Goal: Task Accomplishment & Management: Manage account settings

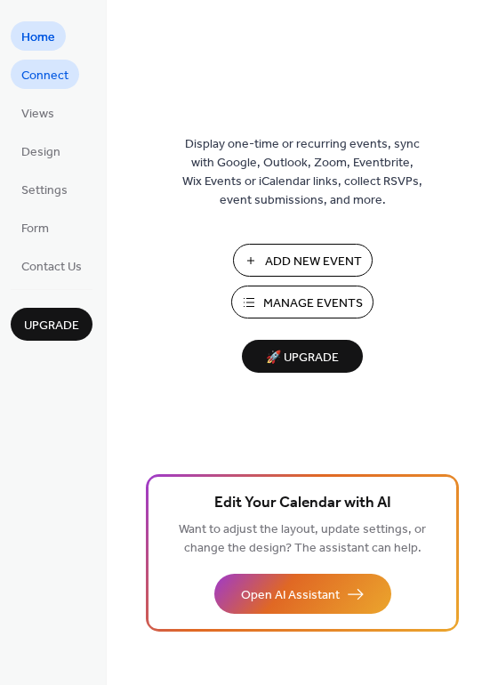
click at [49, 77] on span "Connect" at bounding box center [44, 76] width 47 height 19
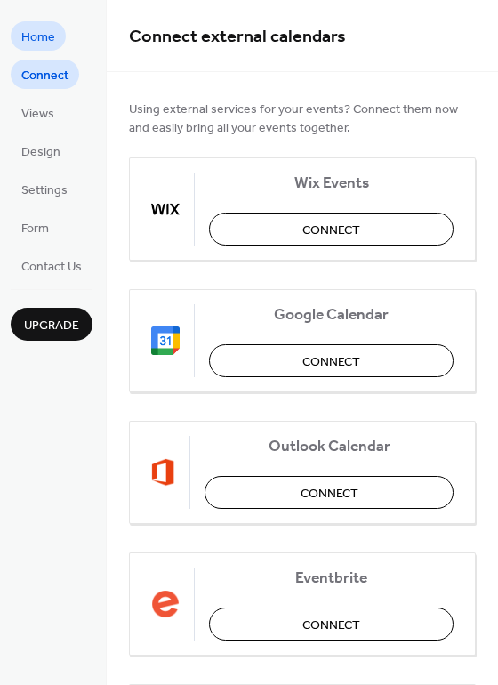
click at [40, 36] on span "Home" at bounding box center [38, 37] width 34 height 19
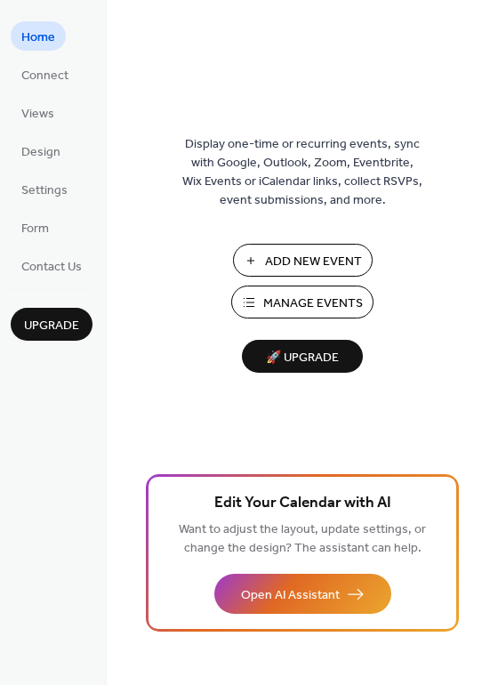
click at [353, 306] on span "Manage Events" at bounding box center [313, 304] width 100 height 19
click at [311, 295] on span "Manage Events" at bounding box center [313, 304] width 100 height 19
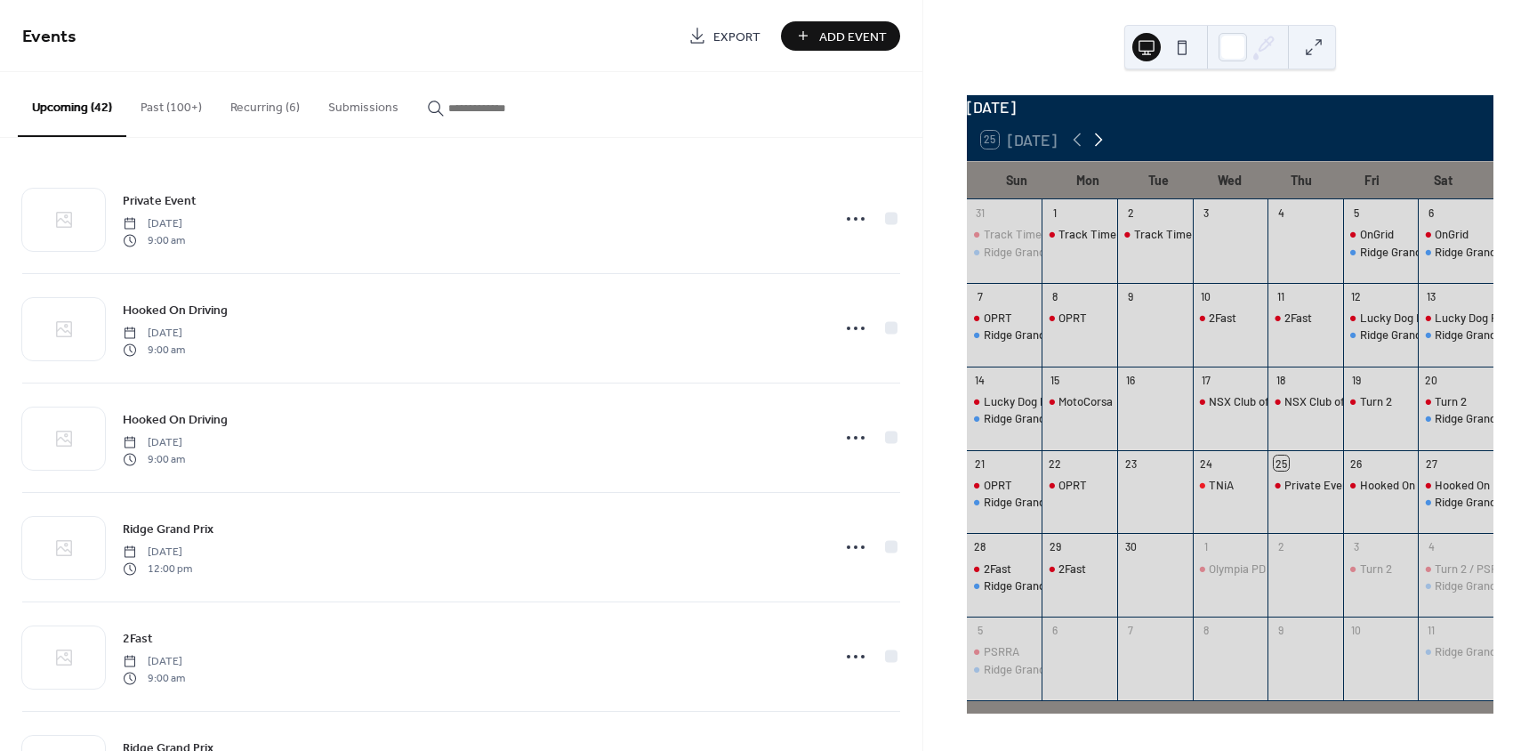
click at [1098, 148] on icon at bounding box center [1098, 139] width 21 height 21
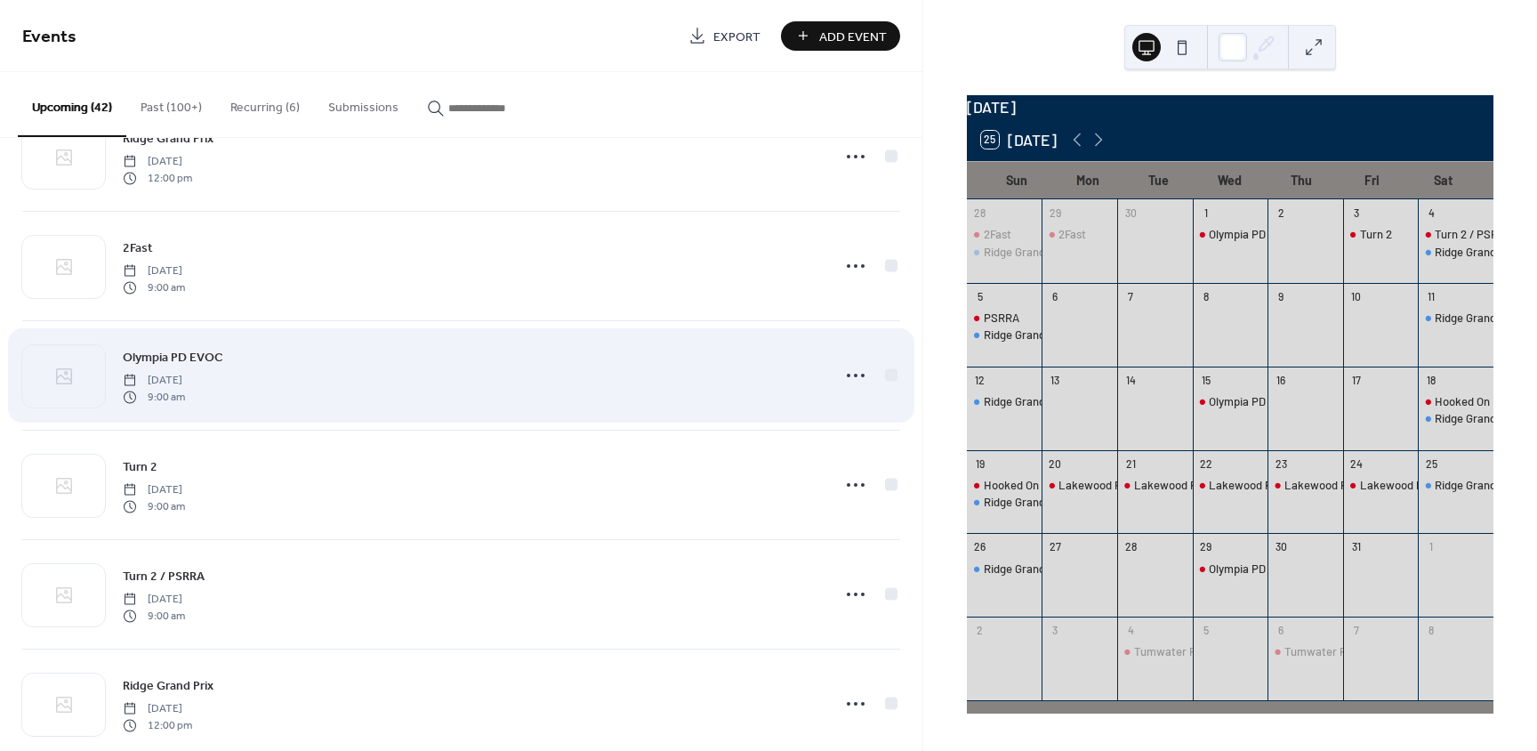
scroll to position [623, 0]
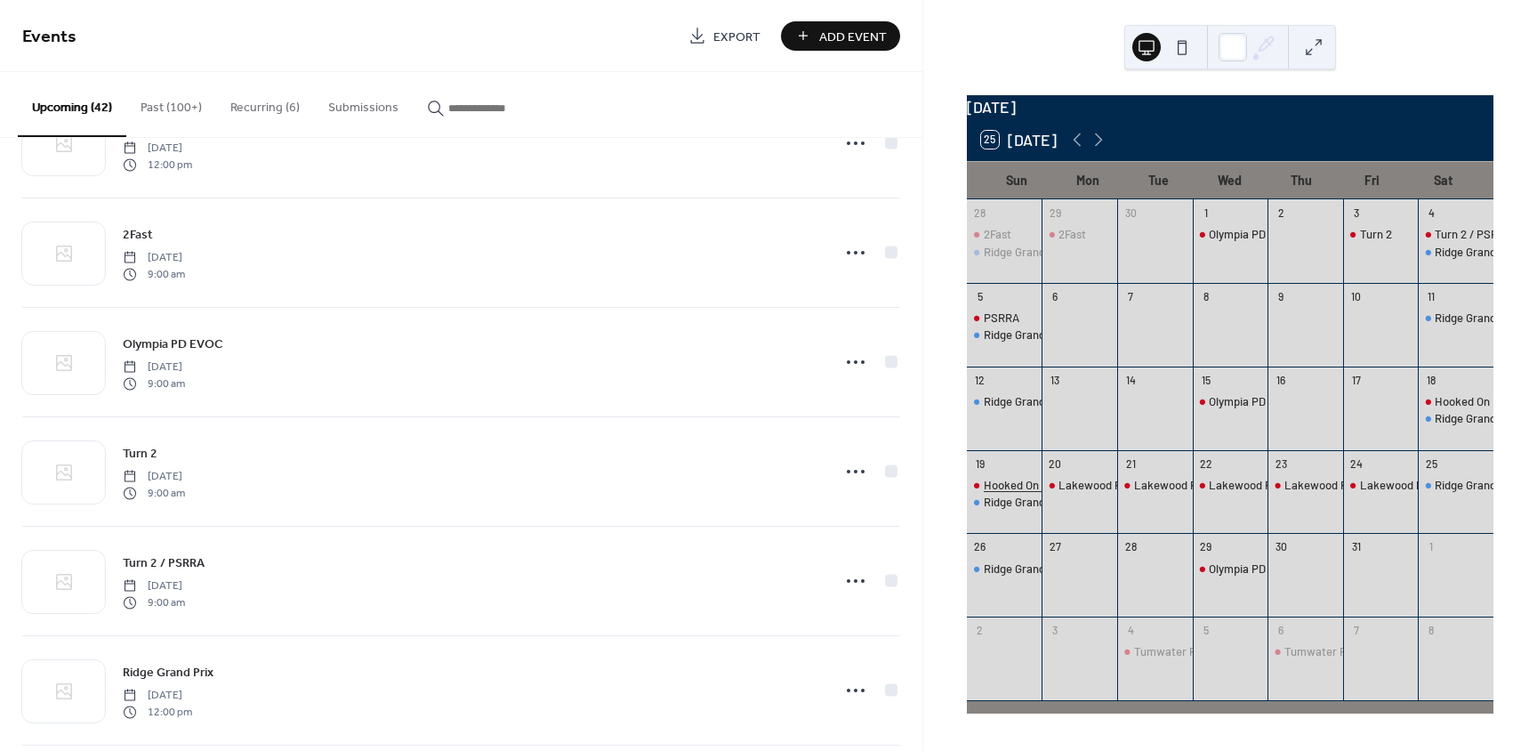
click at [1010, 492] on div "Hooked On Driving" at bounding box center [1030, 485] width 93 height 16
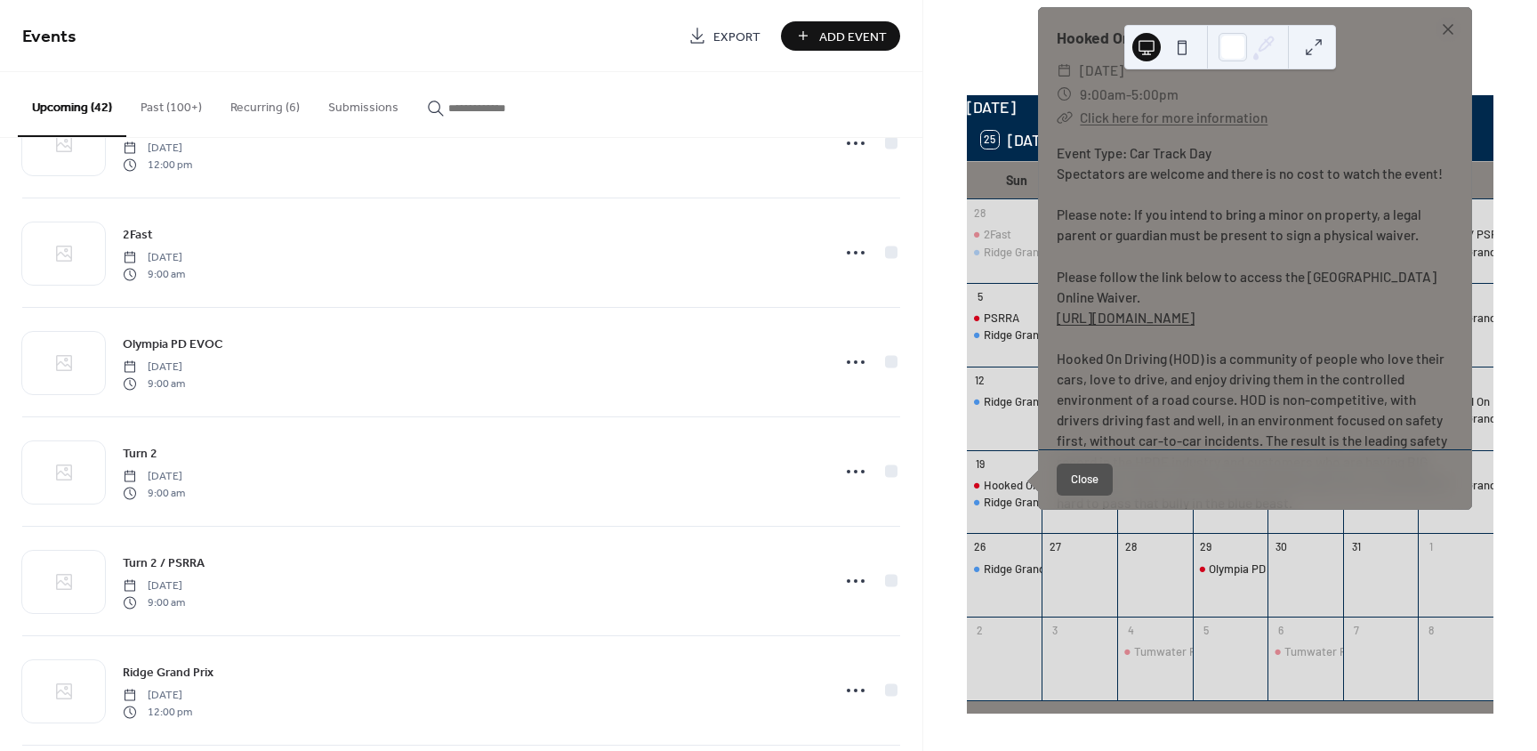
click at [1058, 492] on button "Close" at bounding box center [1085, 480] width 56 height 32
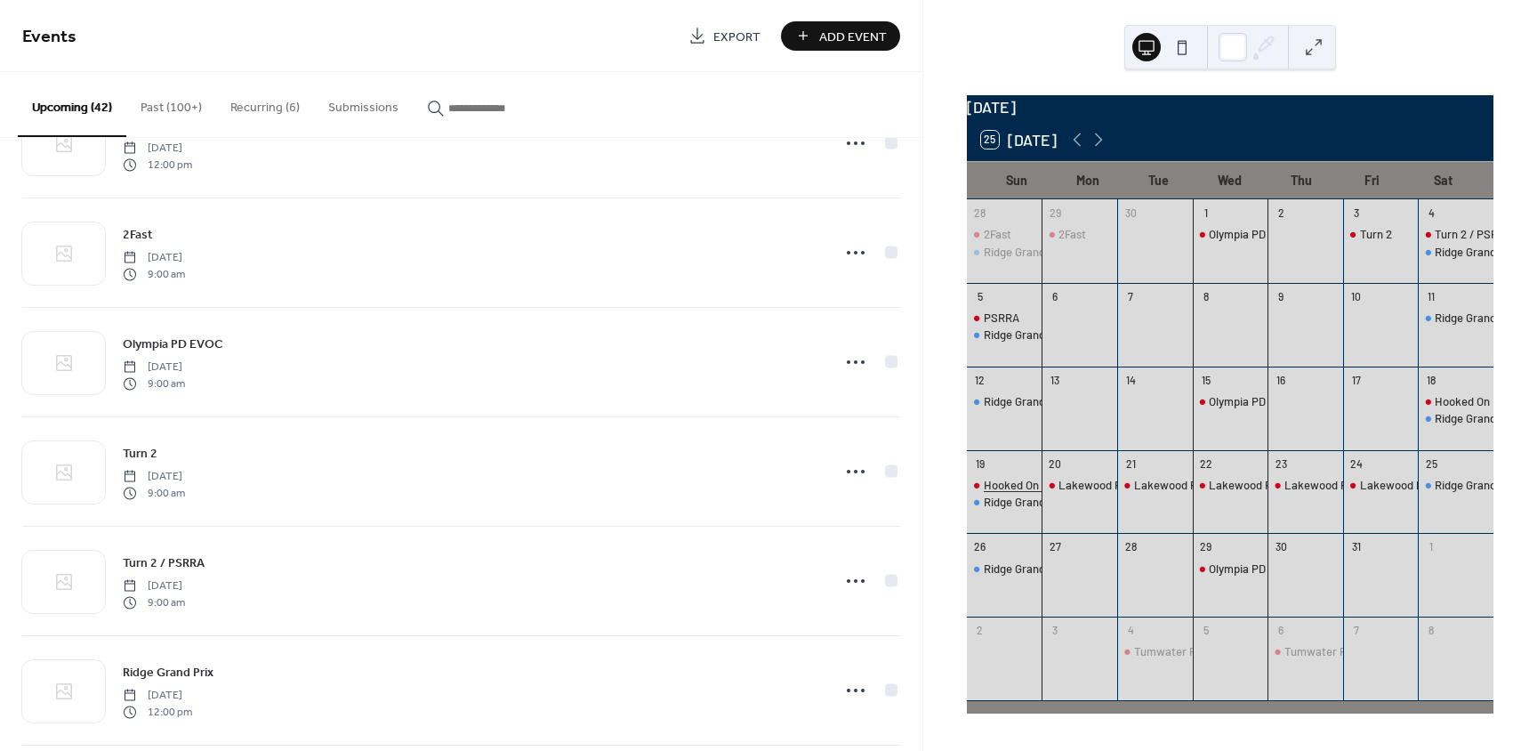
click at [1009, 493] on div "Hooked On Driving" at bounding box center [1030, 485] width 93 height 16
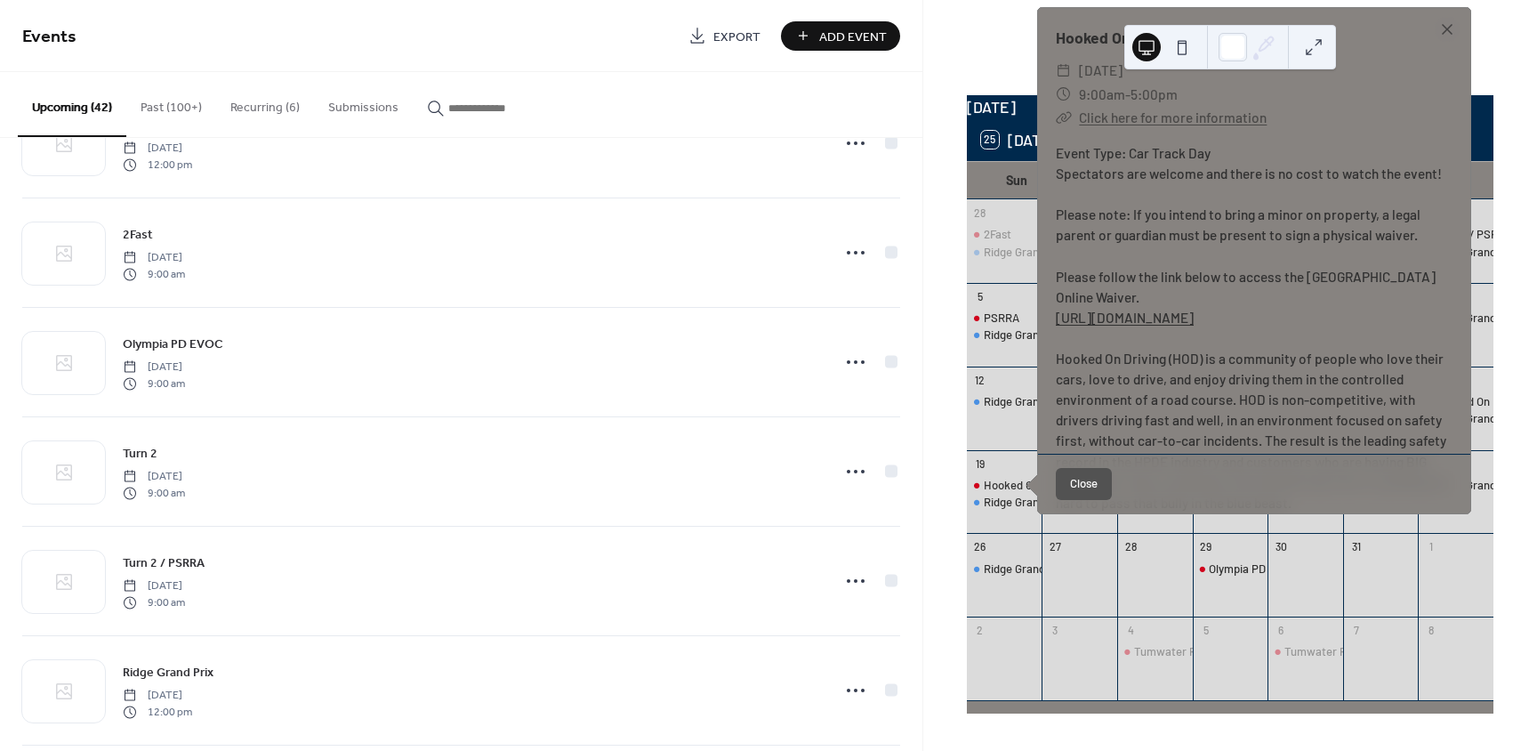
click at [1077, 495] on button "Close" at bounding box center [1084, 484] width 56 height 32
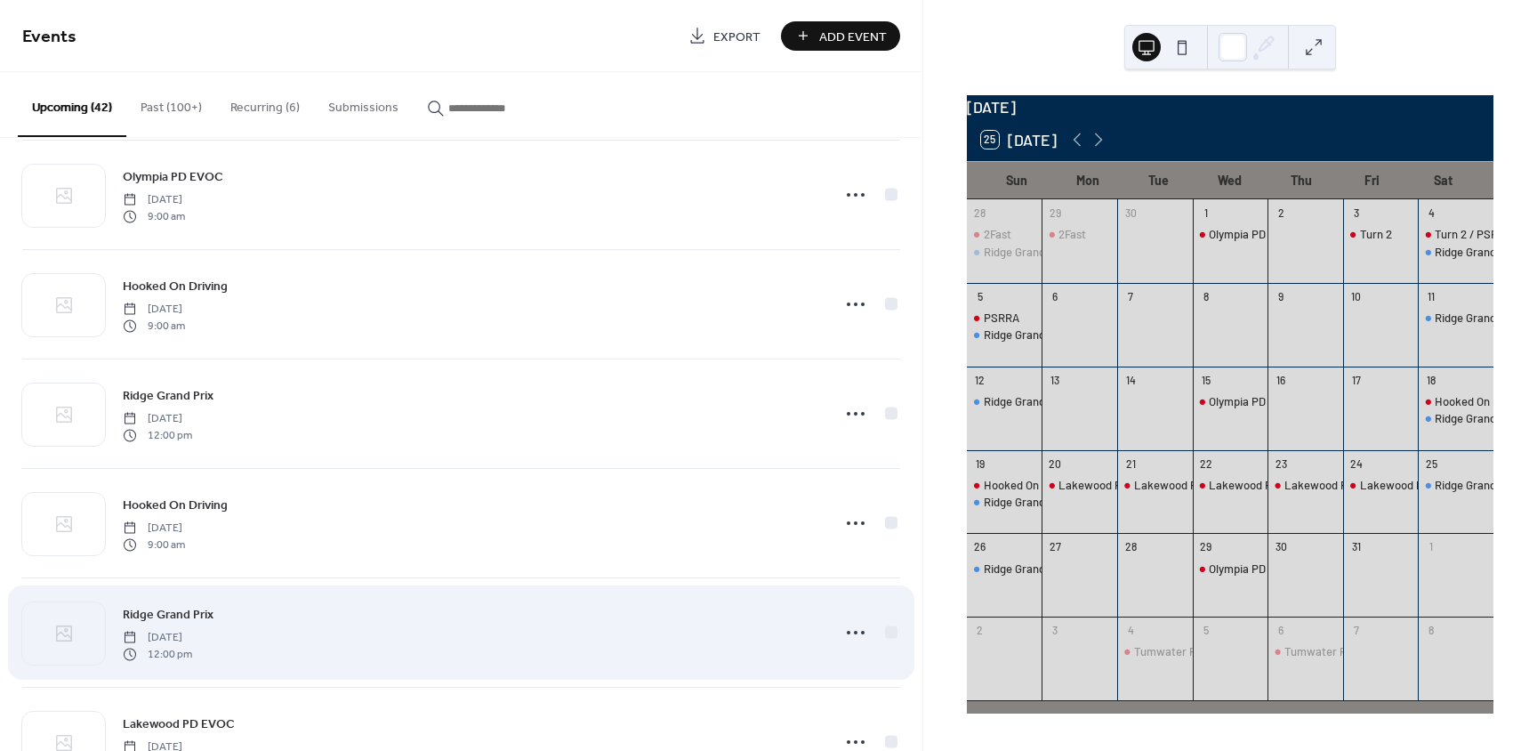
scroll to position [1779, 0]
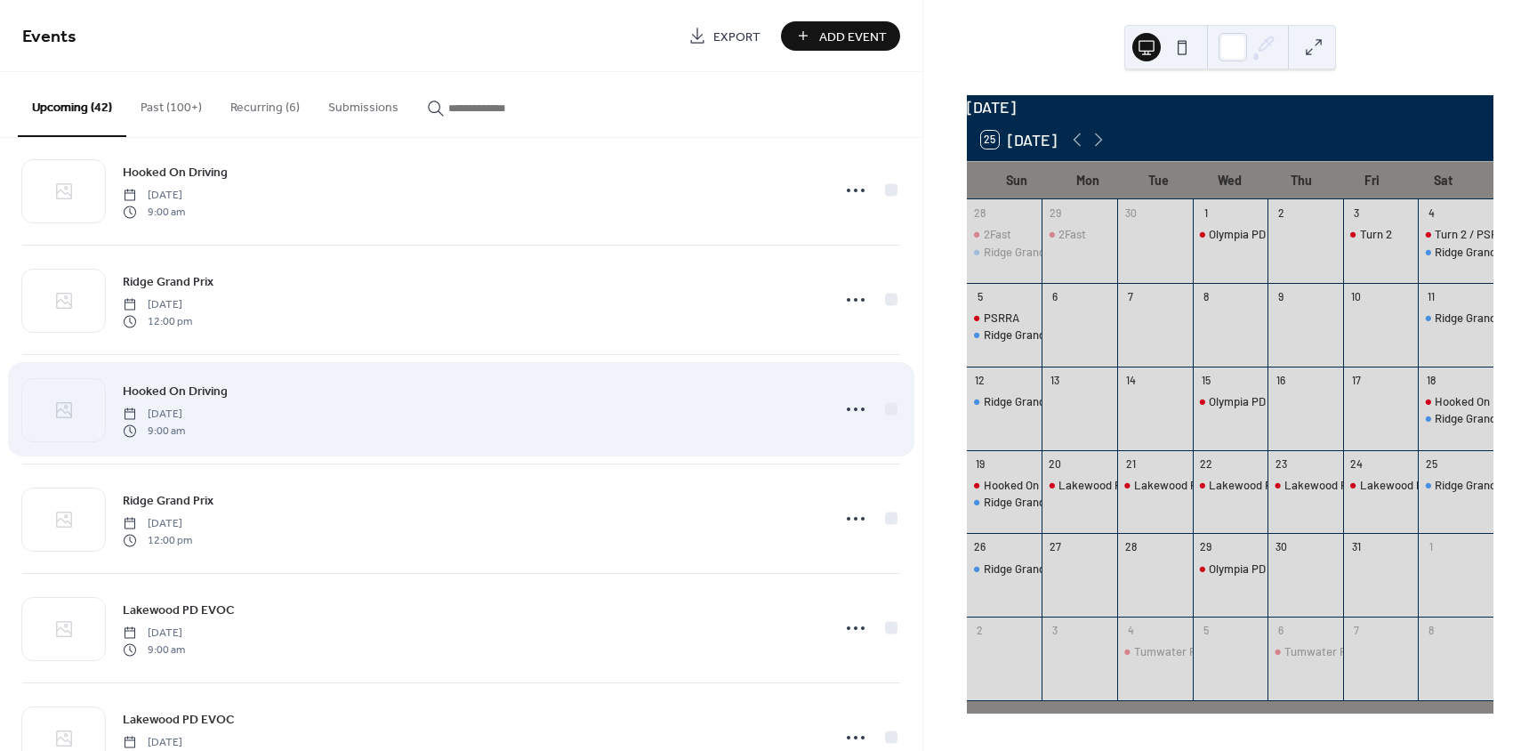
click at [291, 392] on div "Hooked On Driving Sunday, October 19, 2025 9:00 am" at bounding box center [471, 409] width 697 height 57
click at [858, 414] on icon at bounding box center [856, 409] width 28 height 28
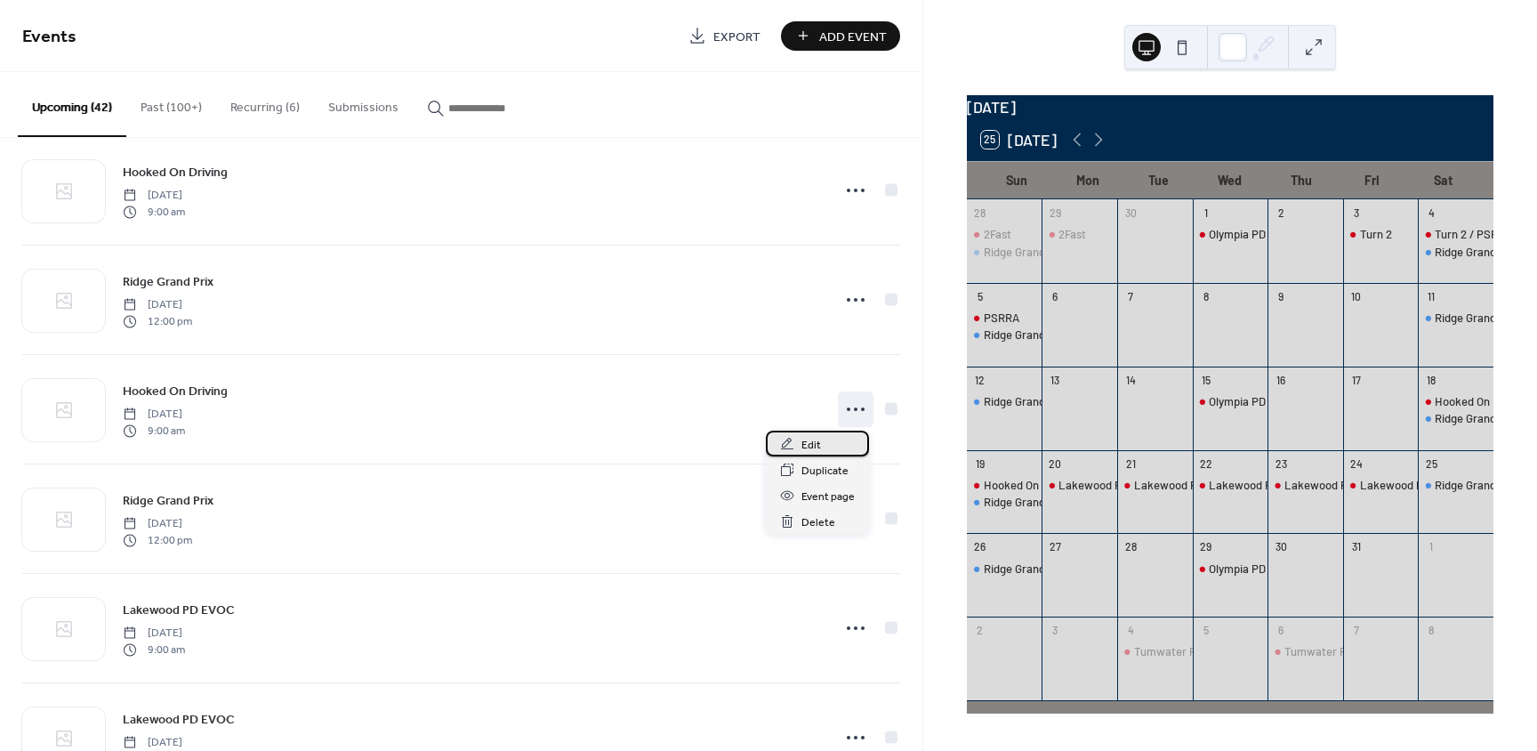
click at [811, 444] on span "Edit" at bounding box center [812, 445] width 20 height 19
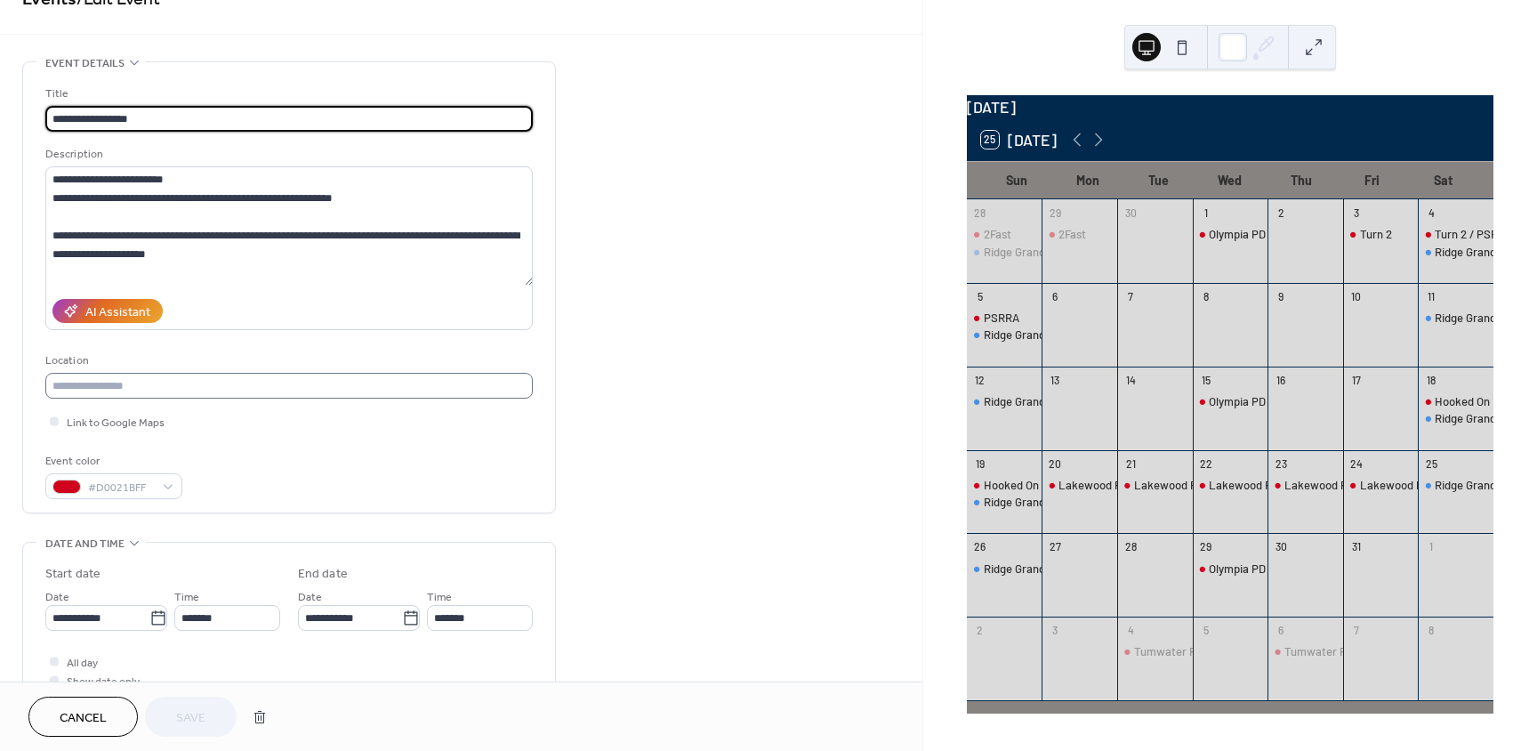
scroll to position [178, 0]
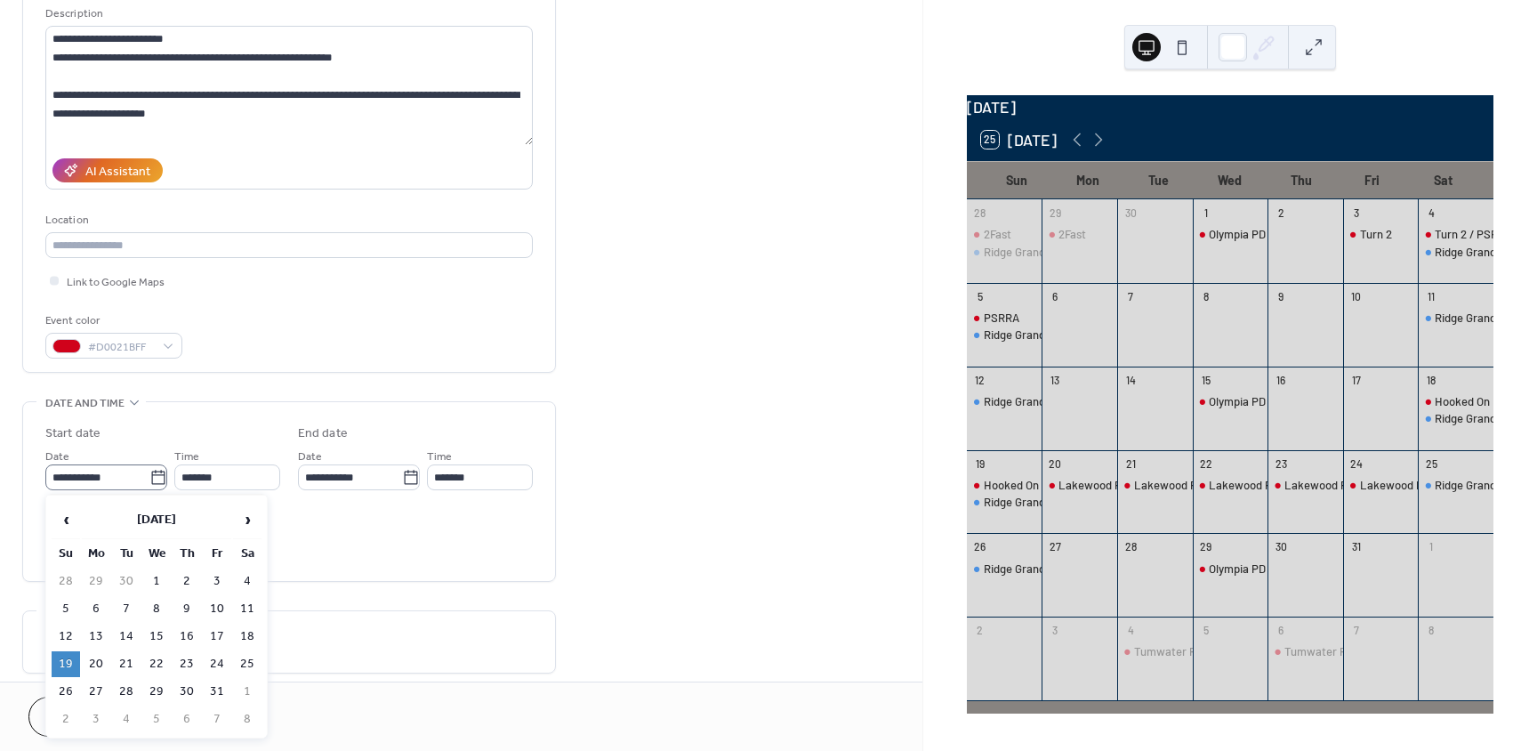
click at [151, 474] on icon at bounding box center [157, 477] width 13 height 14
click at [149, 474] on input "**********" at bounding box center [97, 477] width 104 height 26
click at [220, 636] on td "17" at bounding box center [217, 637] width 28 height 26
type input "**********"
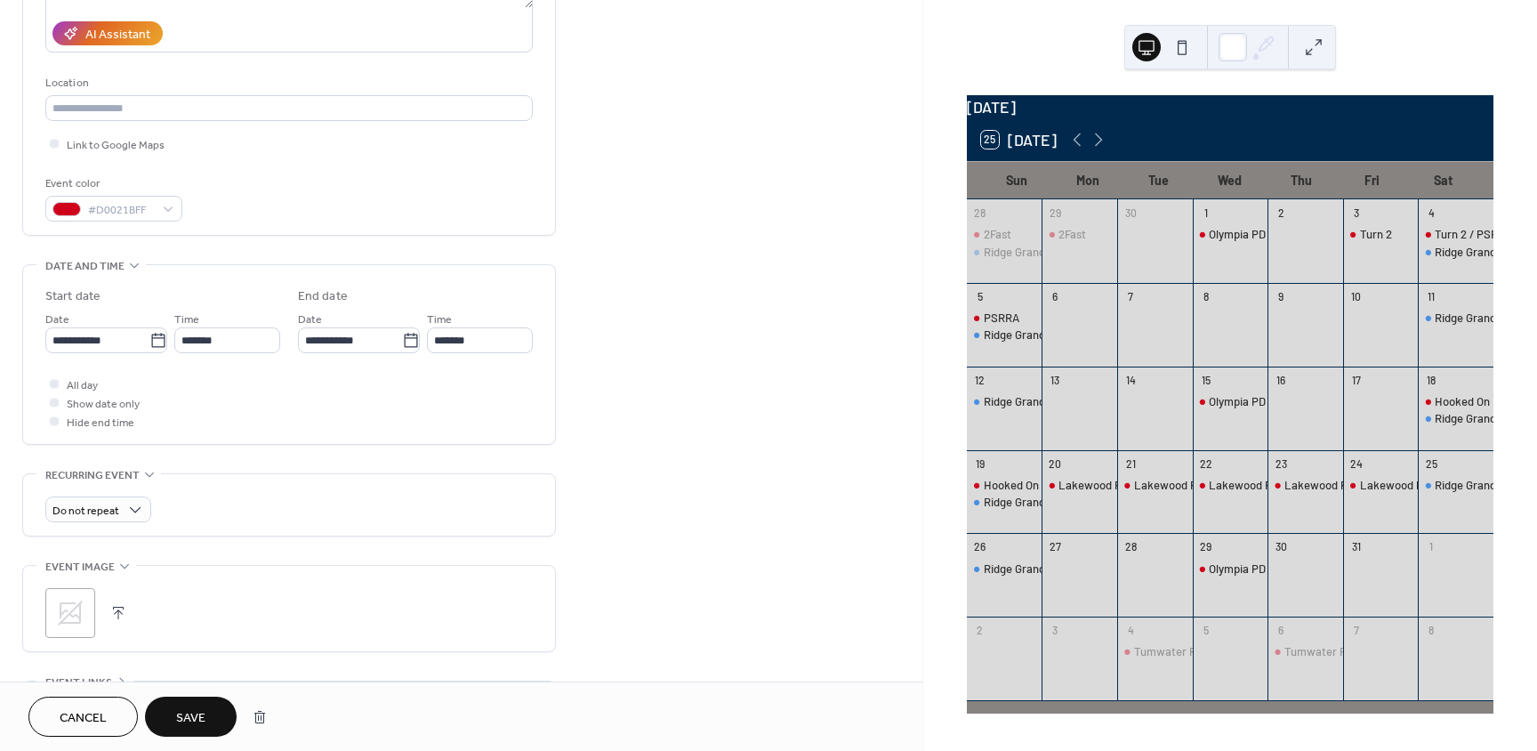
scroll to position [356, 0]
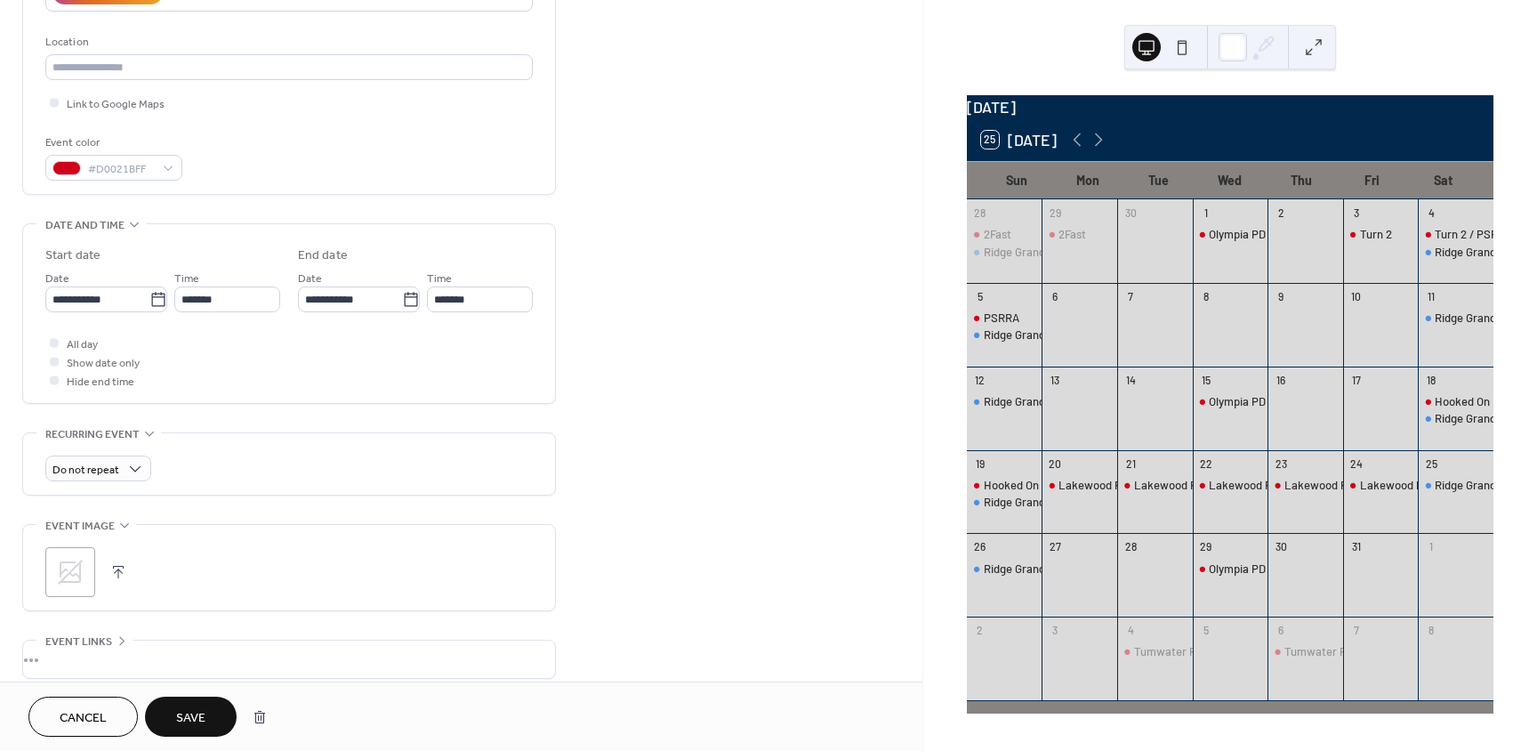
click at [181, 709] on span "Save" at bounding box center [190, 718] width 29 height 19
